Goal: Information Seeking & Learning: Check status

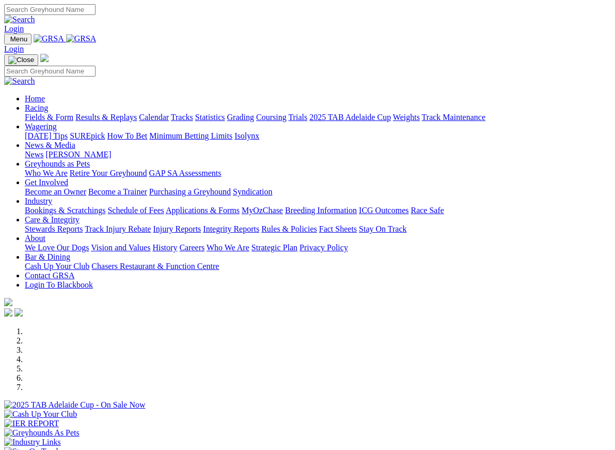
scroll to position [286, 0]
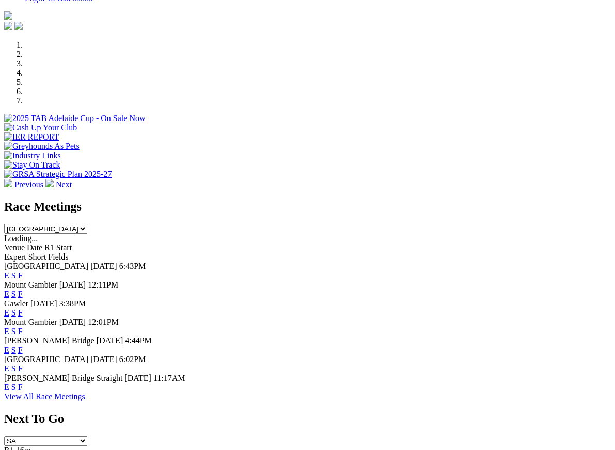
click at [23, 364] on link "F" at bounding box center [20, 368] width 5 height 9
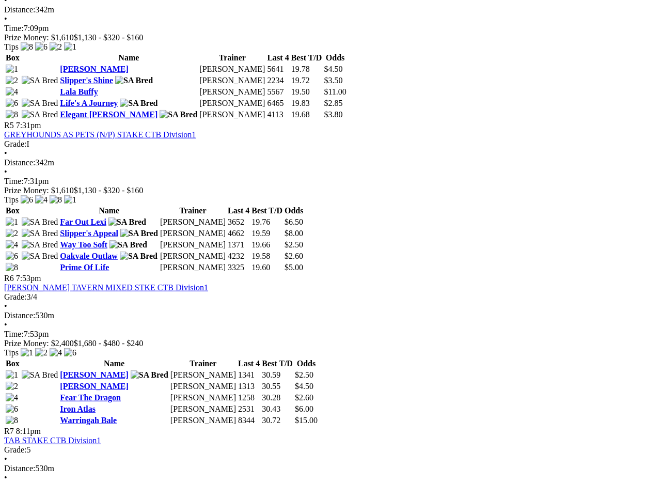
scroll to position [1067, 0]
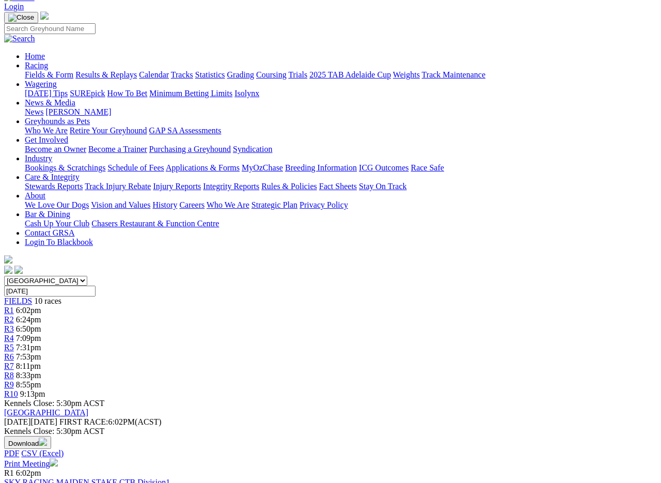
scroll to position [0, 0]
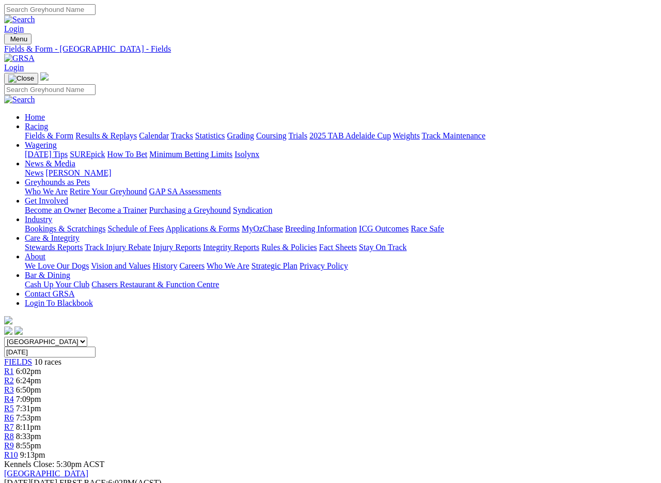
click at [45, 131] on link "Fields & Form" at bounding box center [49, 135] width 49 height 9
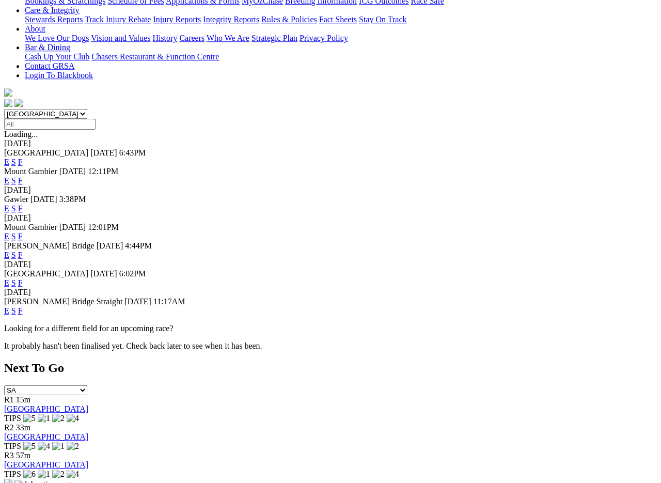
scroll to position [228, 0]
click at [23, 306] on link "F" at bounding box center [20, 310] width 5 height 9
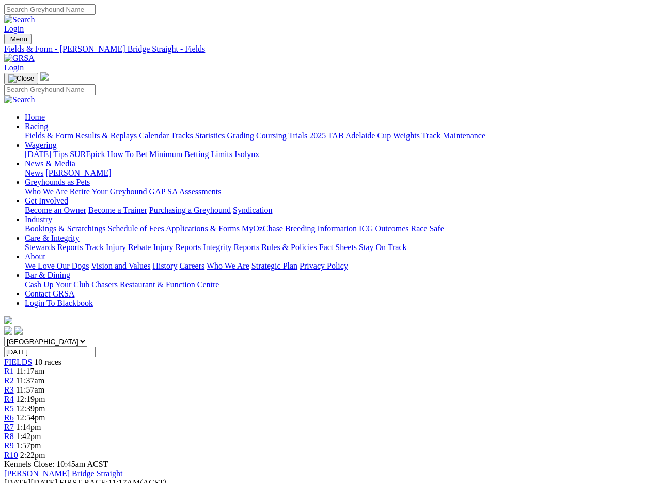
click at [131, 131] on link "Results & Replays" at bounding box center [105, 135] width 61 height 9
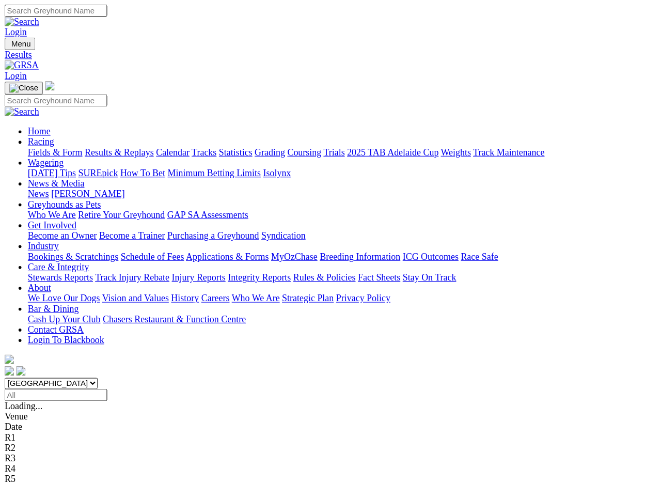
scroll to position [2, 0]
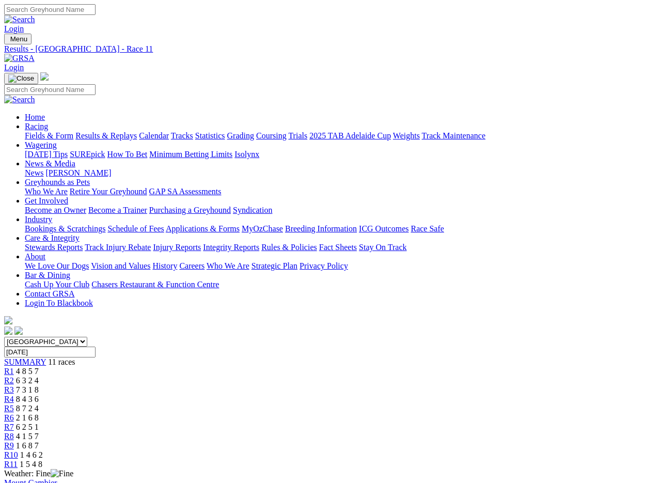
scroll to position [2, 0]
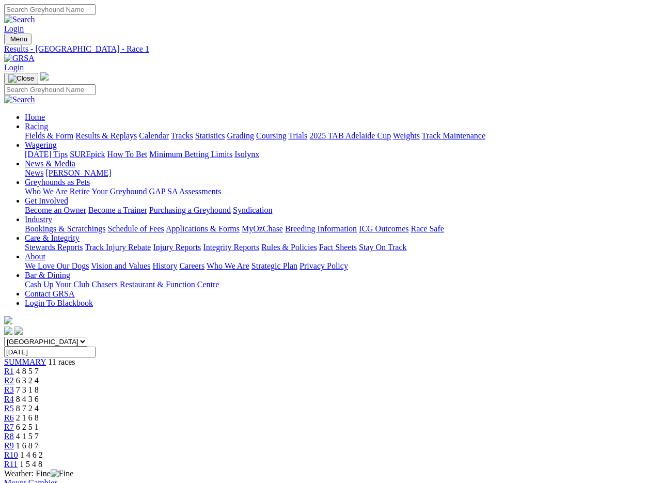
scroll to position [3, 0]
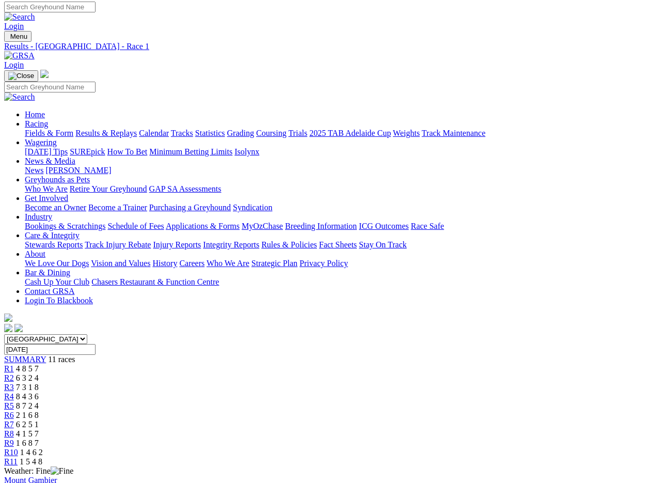
click at [46, 129] on link "Fields & Form" at bounding box center [49, 133] width 49 height 9
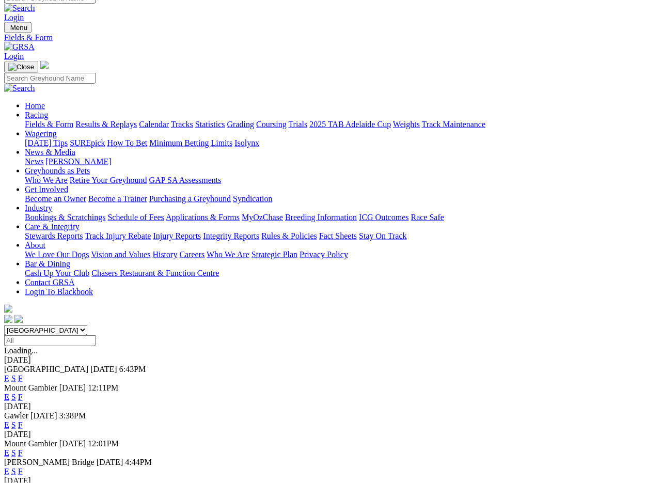
scroll to position [12, 0]
